Goal: Browse casually

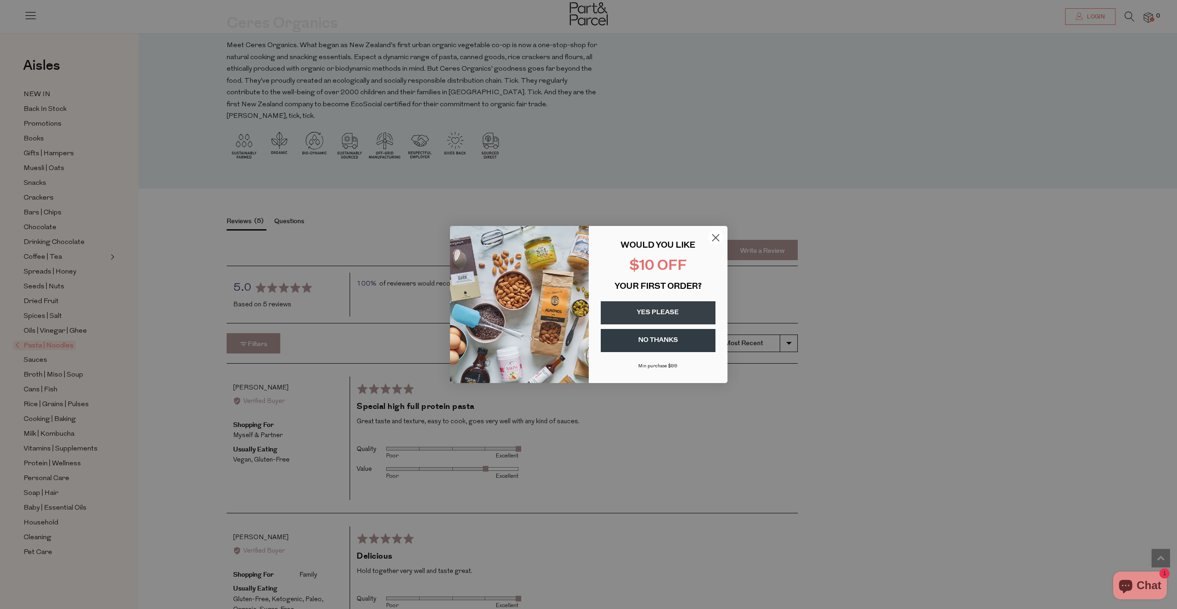
scroll to position [1211, 0]
click at [716, 235] on circle "Close dialog" at bounding box center [714, 237] width 15 height 15
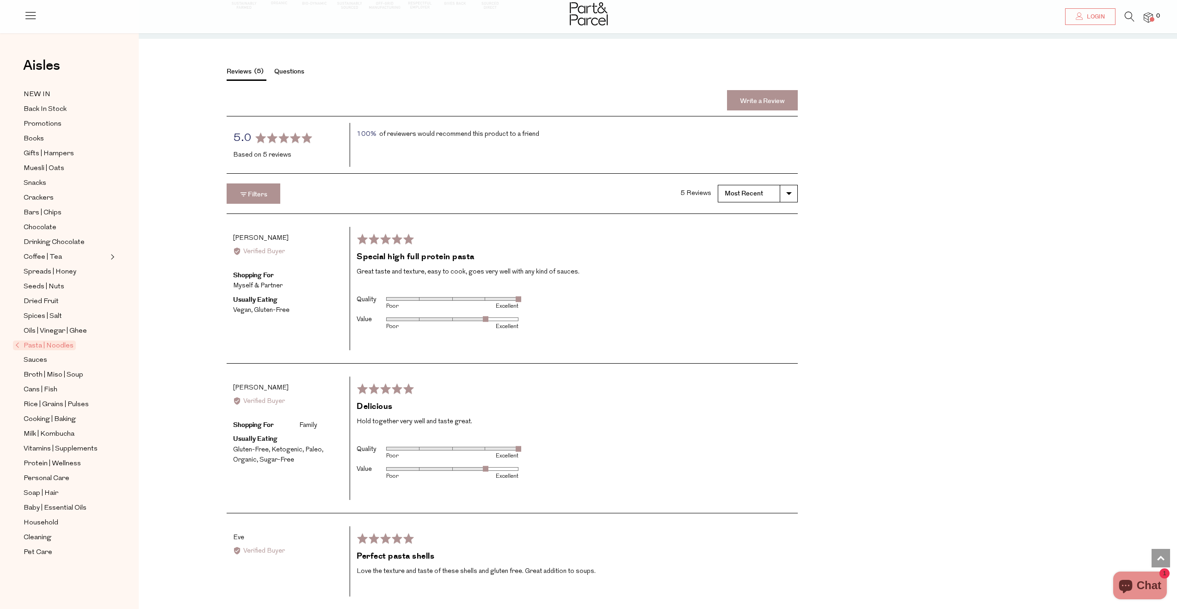
scroll to position [1357, 0]
click at [51, 195] on span "Crackers" at bounding box center [39, 198] width 30 height 11
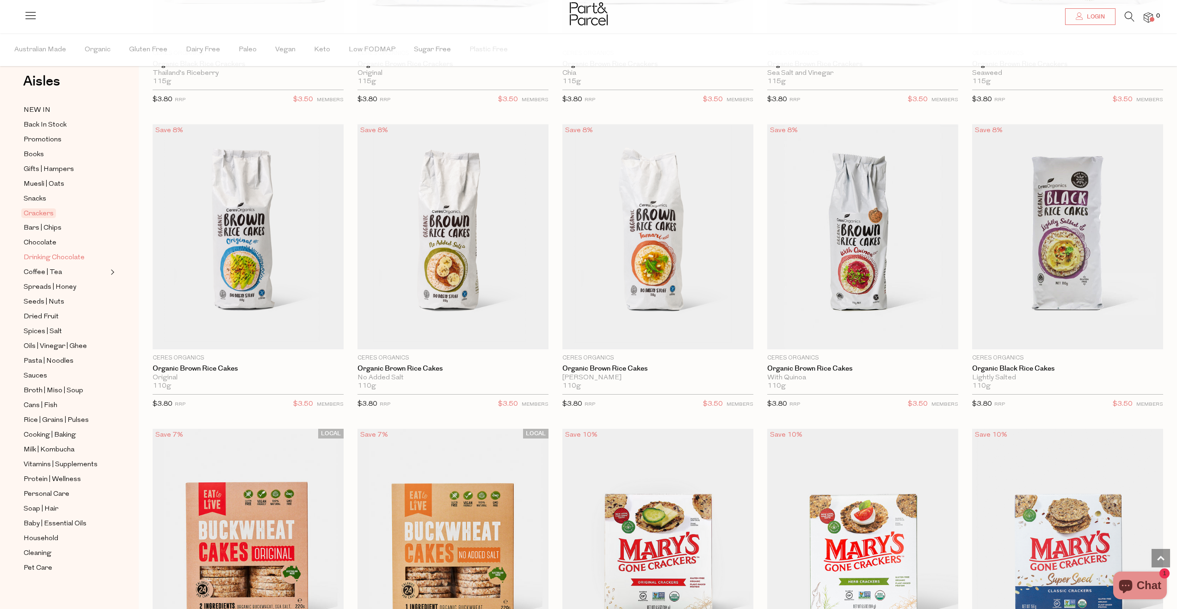
scroll to position [19, 0]
click at [593, 10] on img at bounding box center [589, 13] width 38 height 23
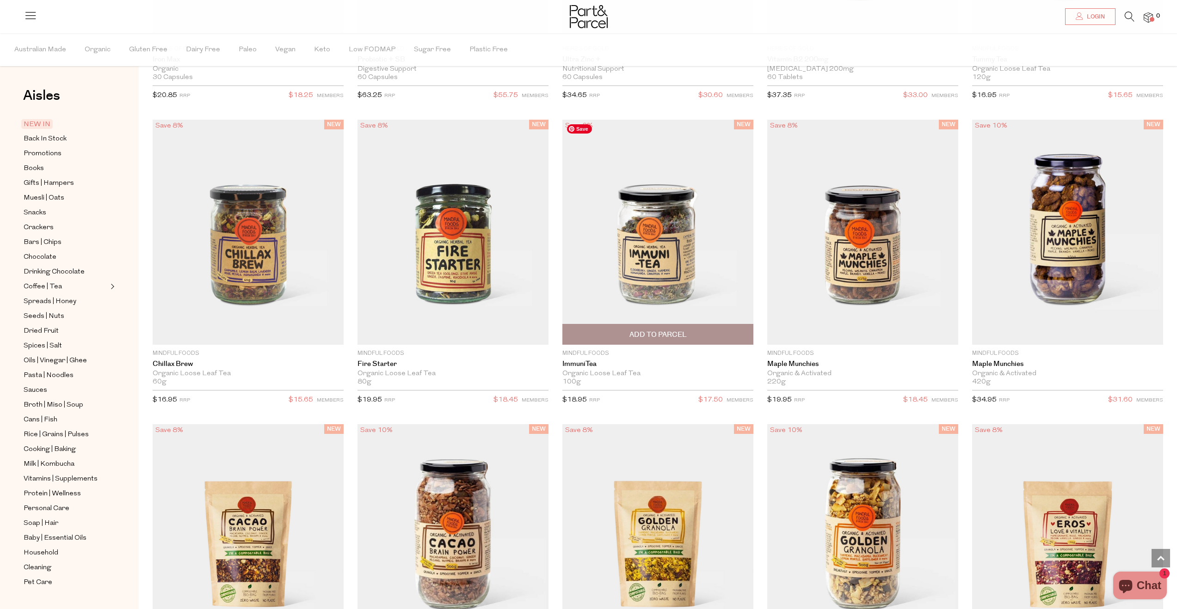
scroll to position [1979, 0]
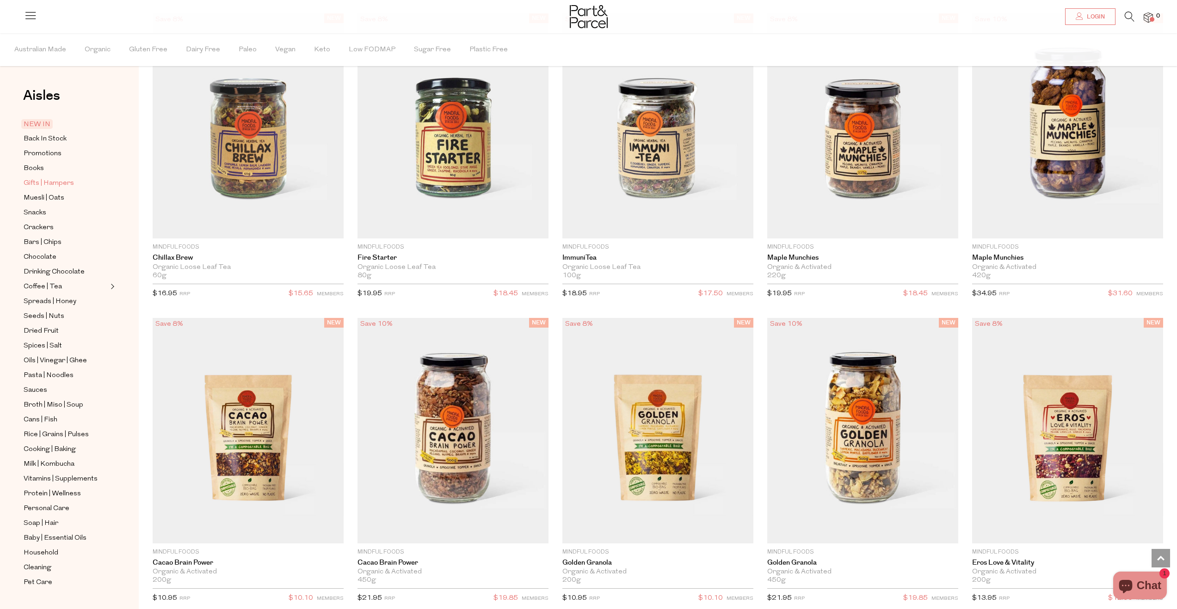
click at [60, 180] on span "Gifts | Hampers" at bounding box center [49, 183] width 50 height 11
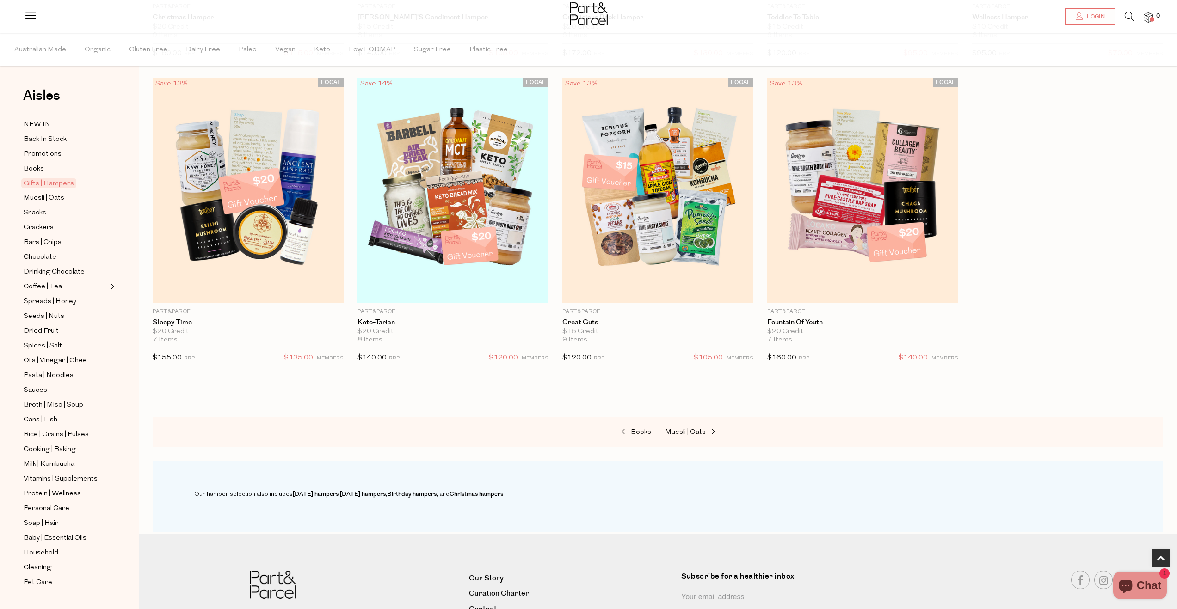
scroll to position [338, 0]
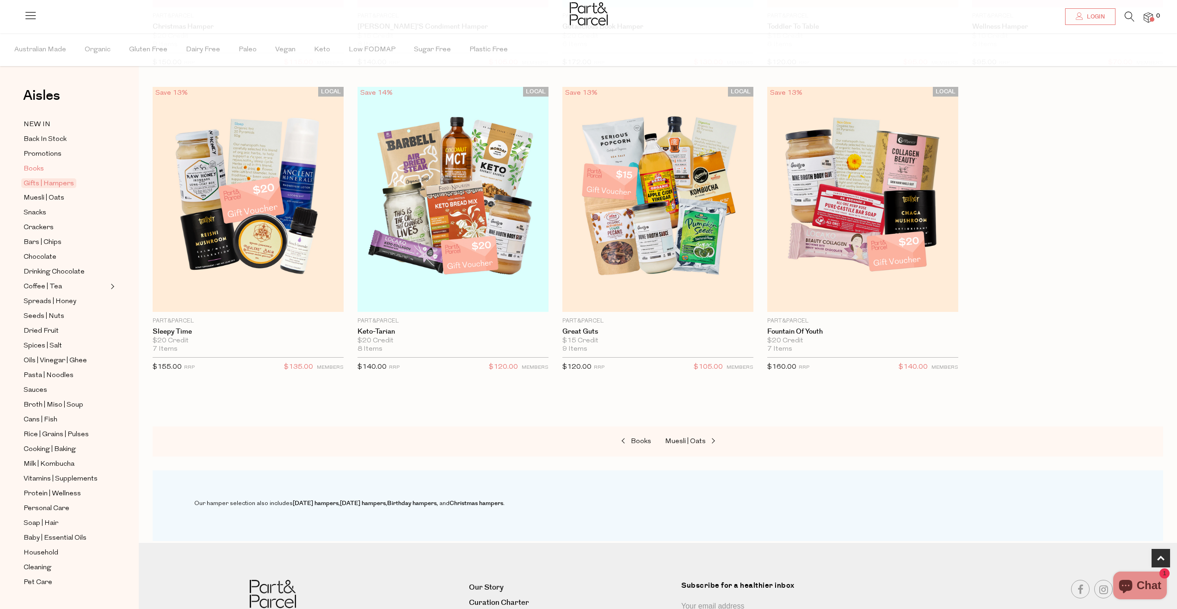
click at [37, 166] on span "Books" at bounding box center [34, 169] width 20 height 11
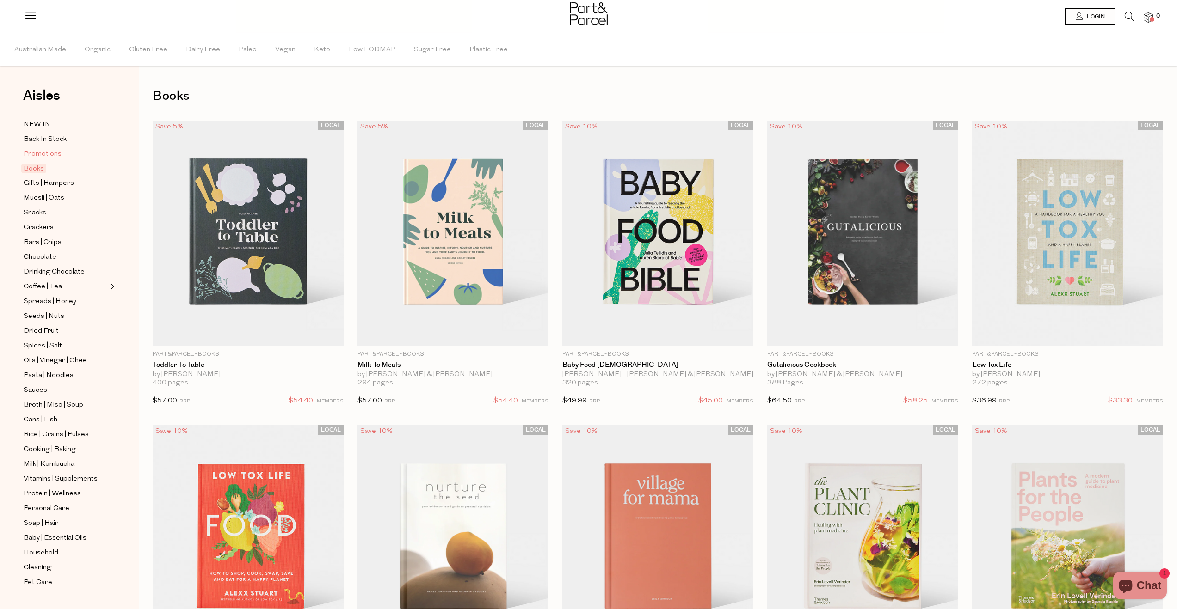
click at [38, 151] on span "Promotions" at bounding box center [43, 154] width 38 height 11
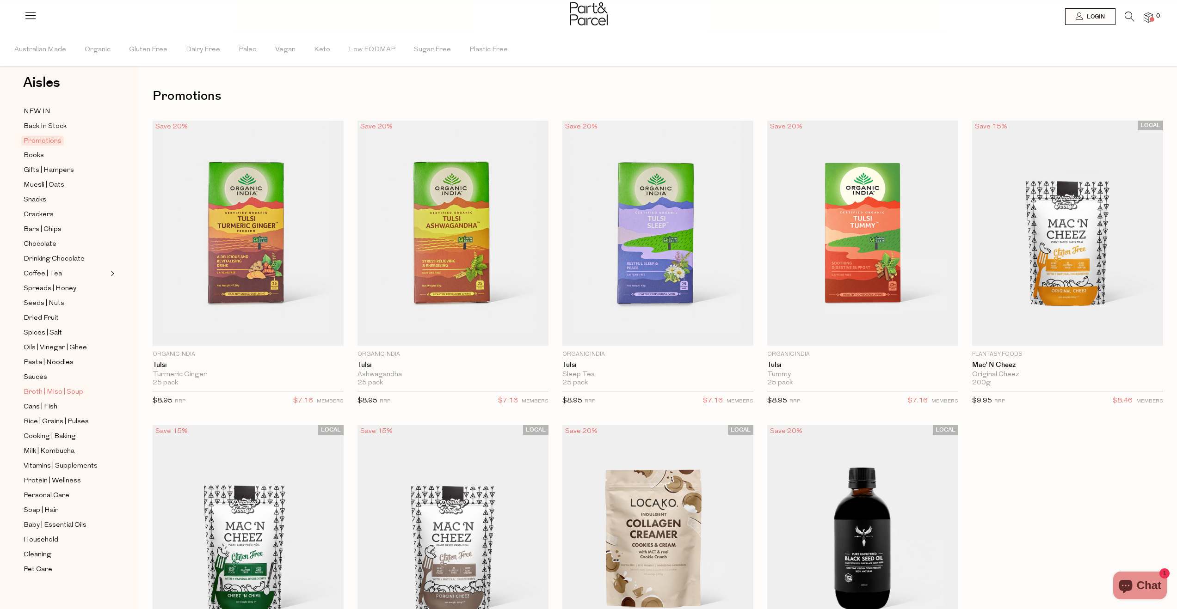
scroll to position [19, 0]
click at [25, 499] on span "Soap | Hair" at bounding box center [41, 504] width 35 height 11
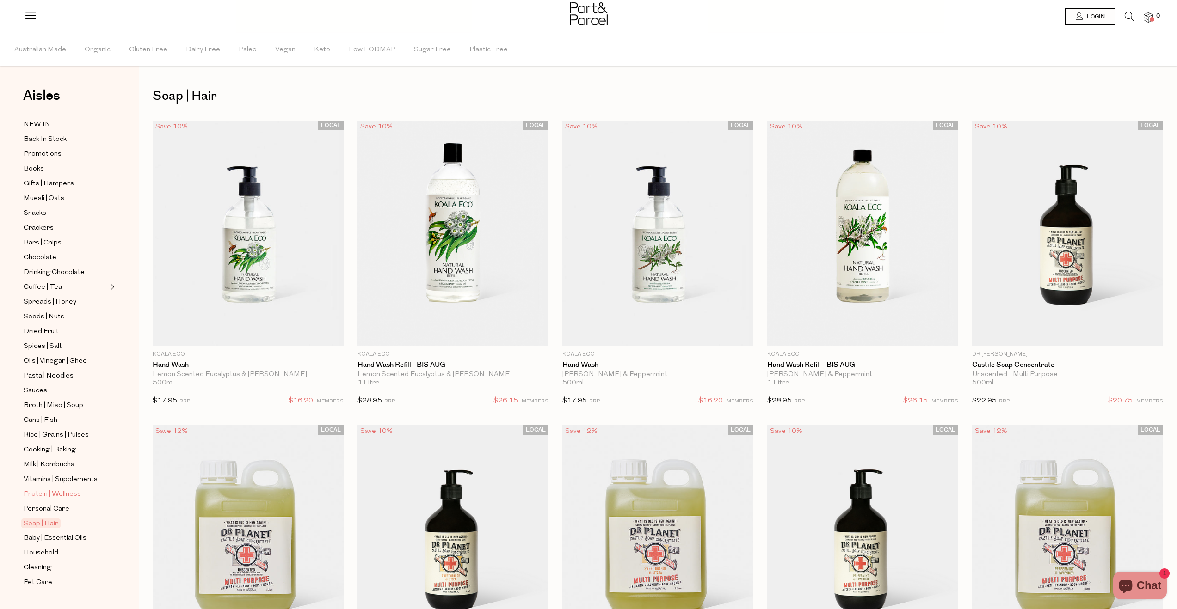
click at [27, 491] on span "Protein | Wellness" at bounding box center [52, 494] width 57 height 11
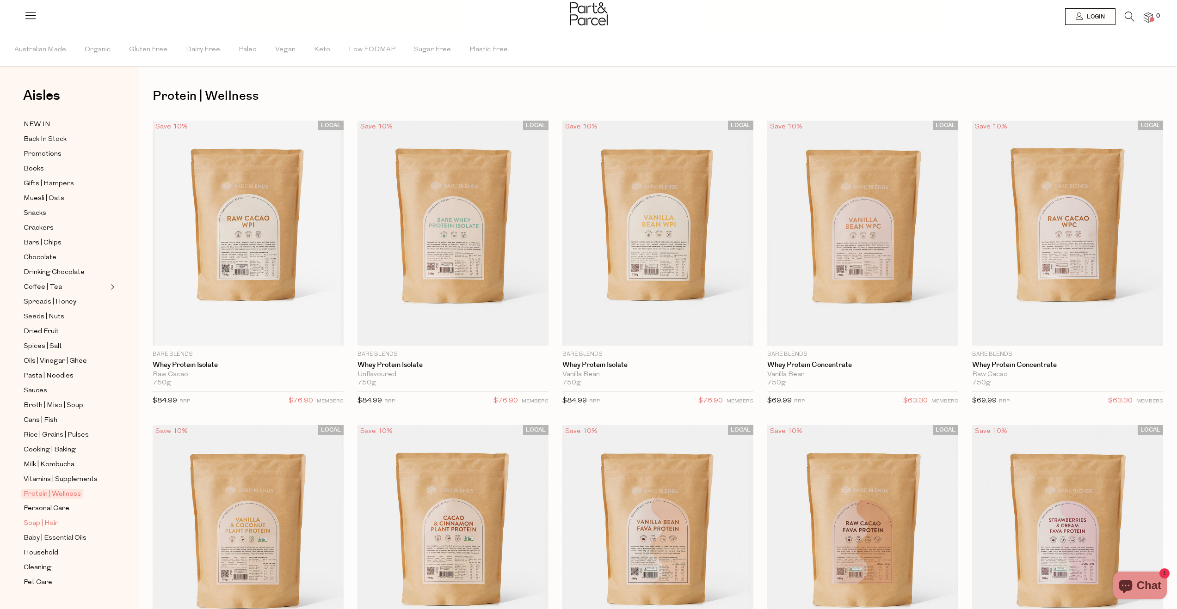
click at [35, 518] on span "Soap | Hair" at bounding box center [41, 523] width 35 height 11
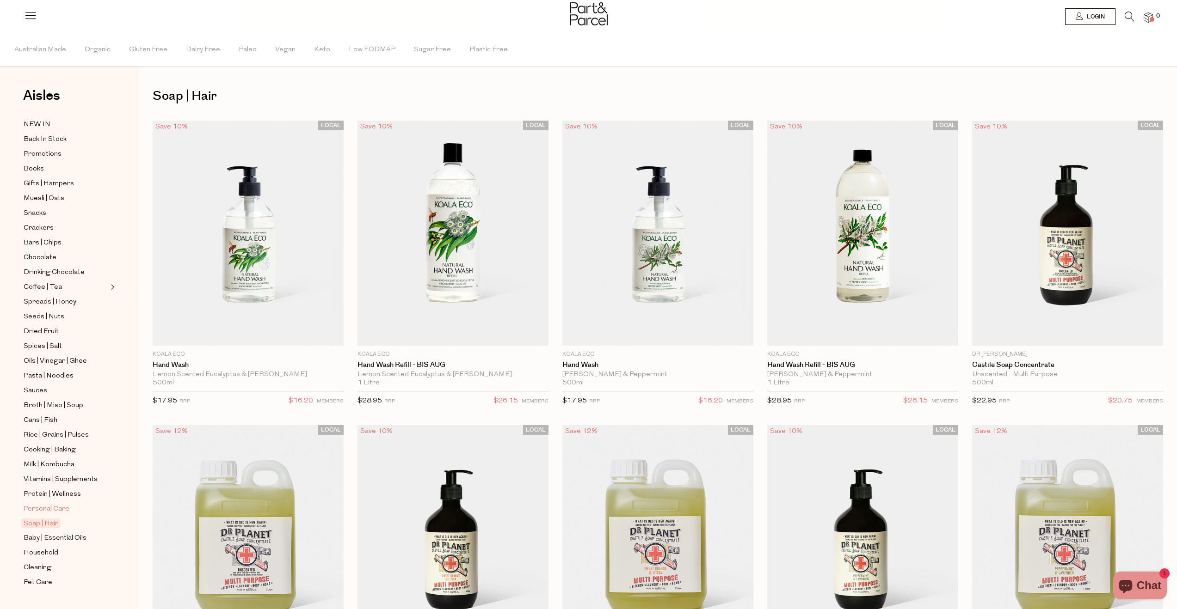
click at [36, 505] on span "Personal Care" at bounding box center [47, 509] width 46 height 11
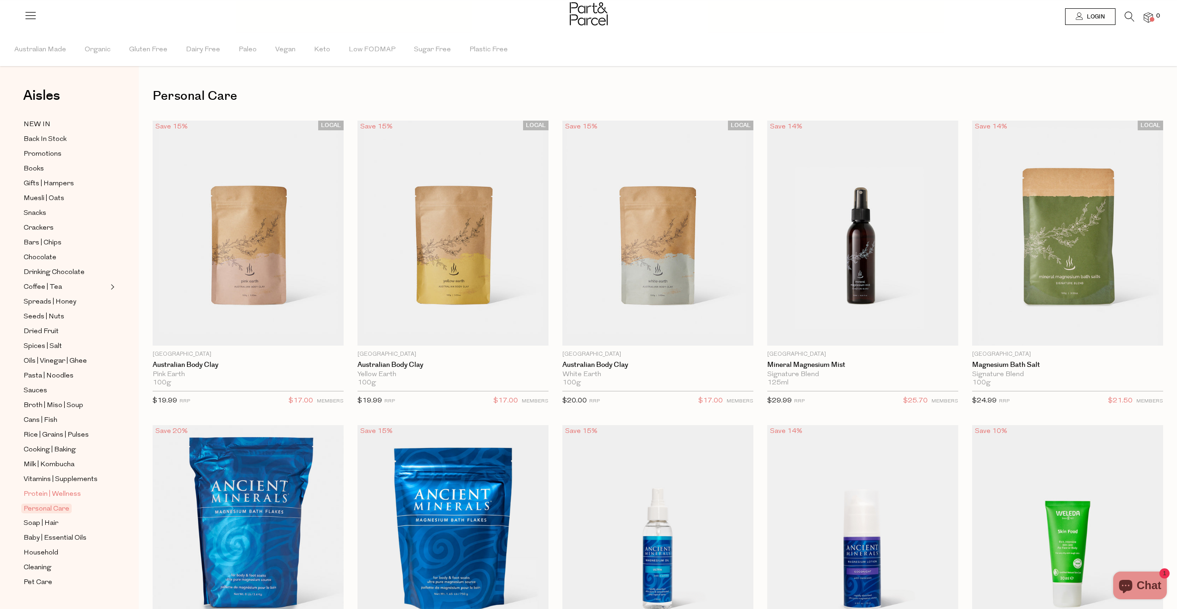
click at [49, 494] on span "Protein | Wellness" at bounding box center [52, 494] width 57 height 11
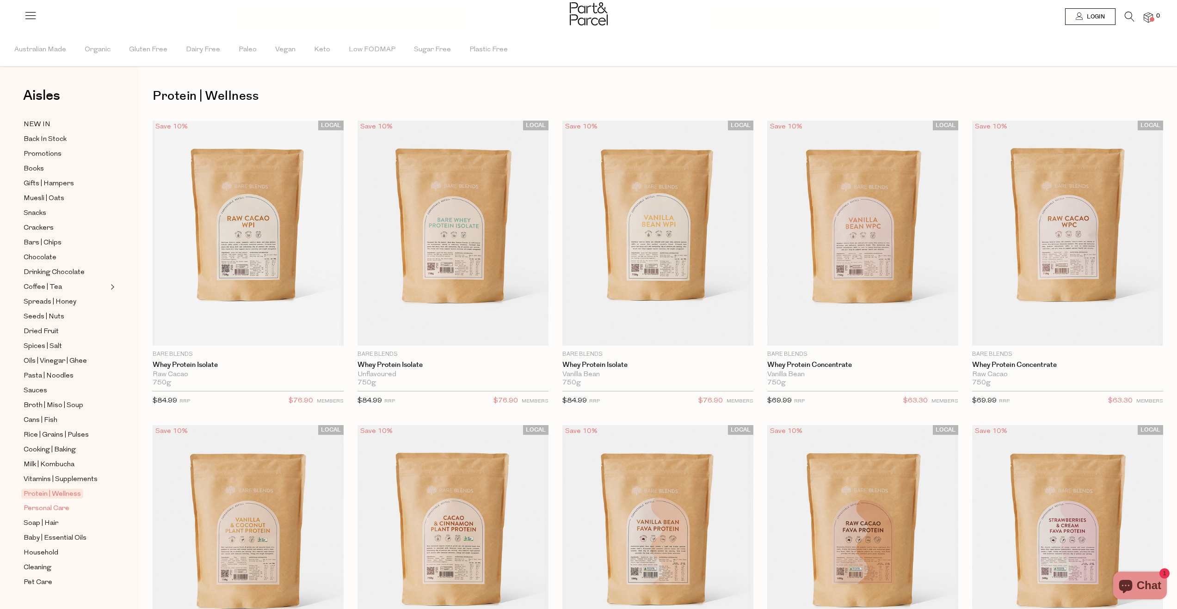
click at [58, 506] on span "Personal Care" at bounding box center [47, 508] width 46 height 11
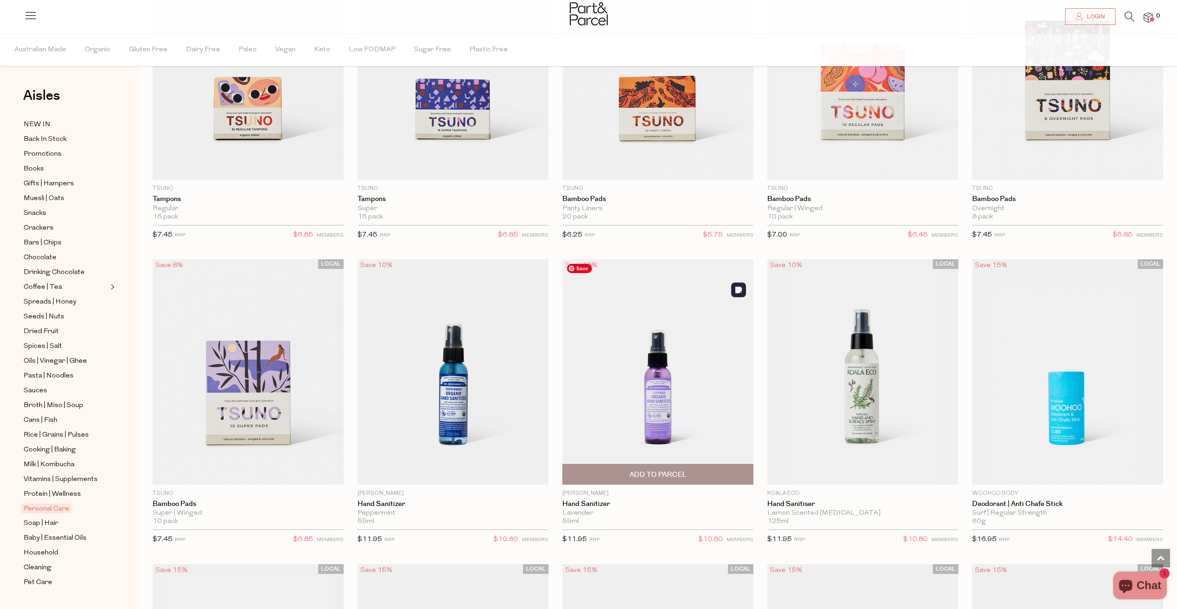
scroll to position [2306, 0]
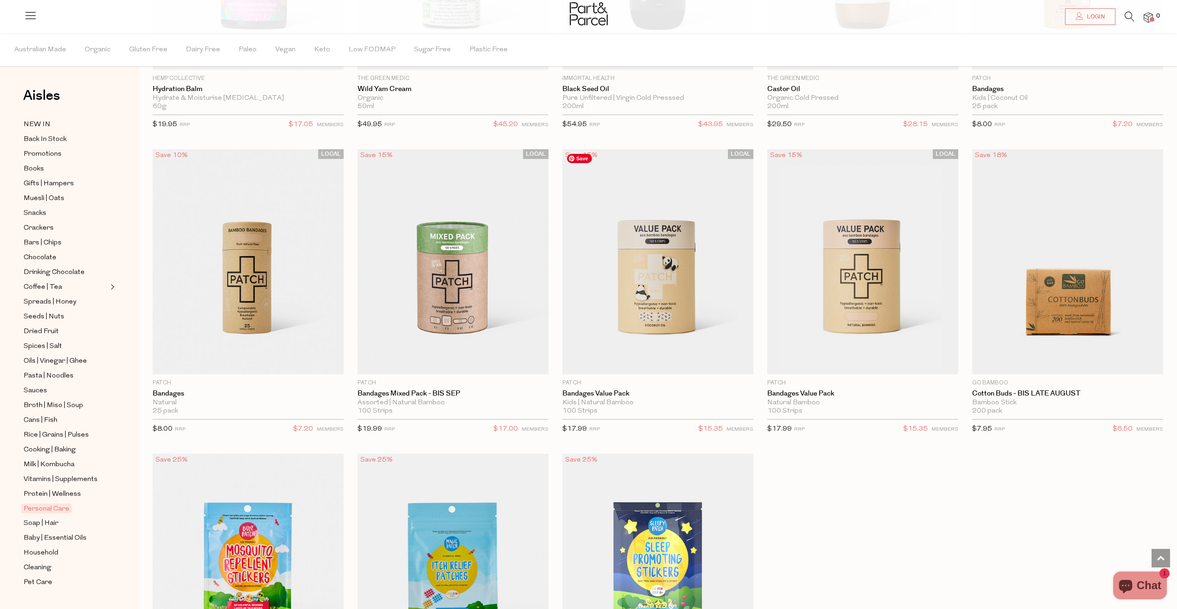
scroll to position [4929, 0]
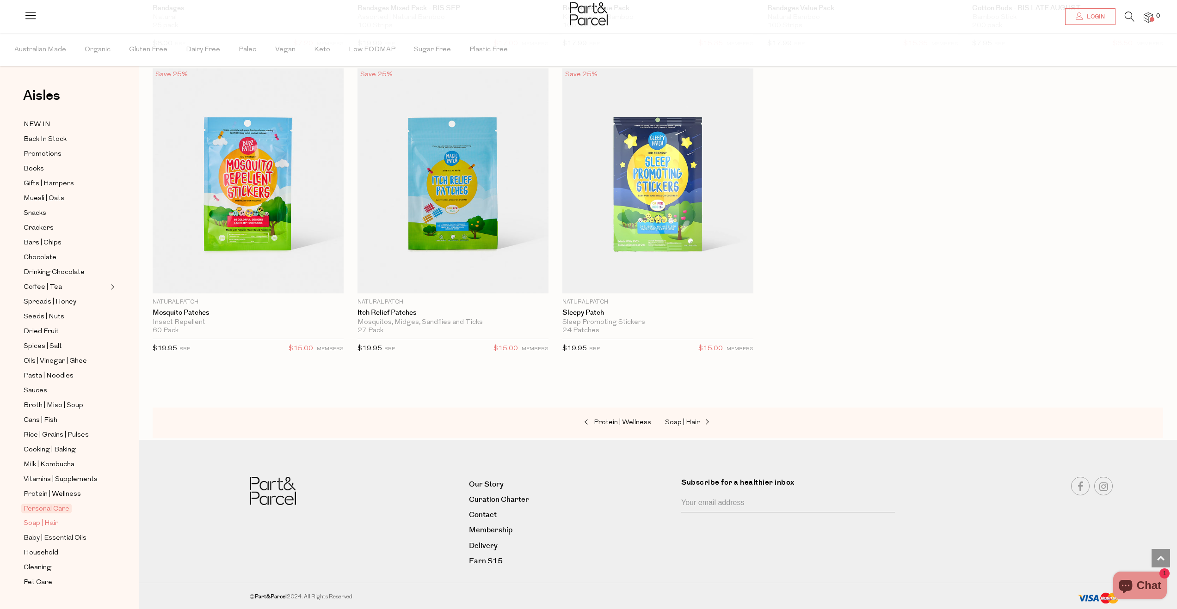
click at [41, 521] on span "Soap | Hair" at bounding box center [41, 523] width 35 height 11
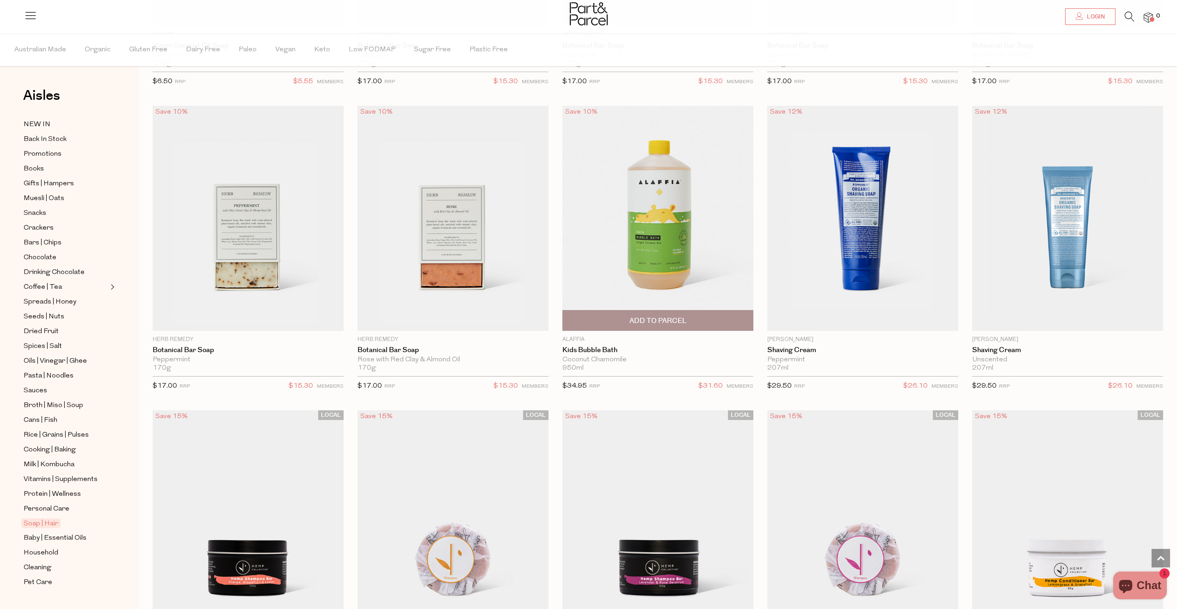
scroll to position [2089, 0]
